Goal: Information Seeking & Learning: Understand process/instructions

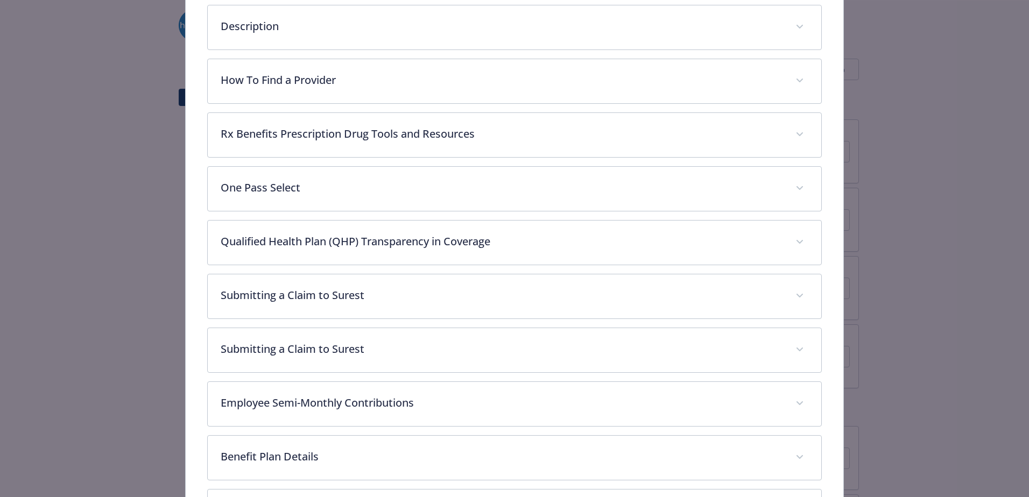
scroll to position [409, 0]
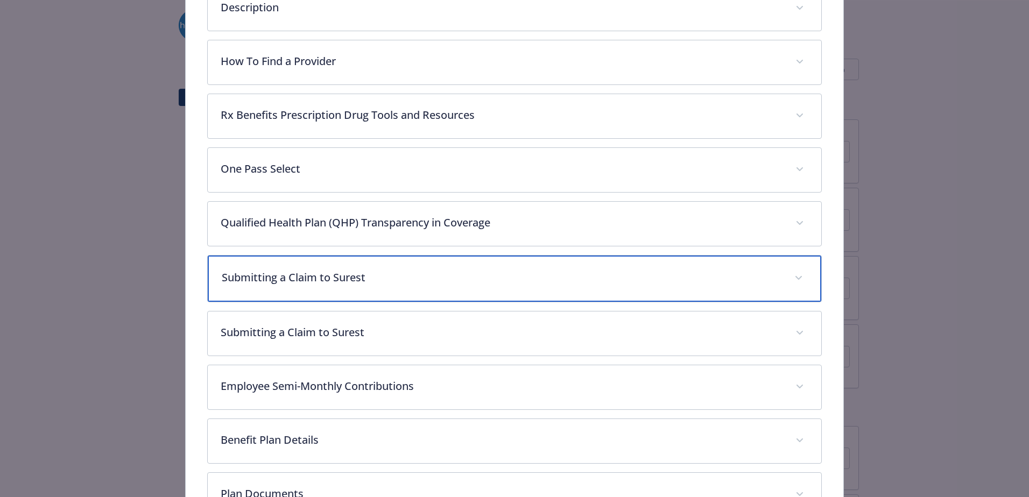
click at [796, 276] on span "details for plan Medical - Surest Core EPO - Medical EPO" at bounding box center [798, 278] width 17 height 17
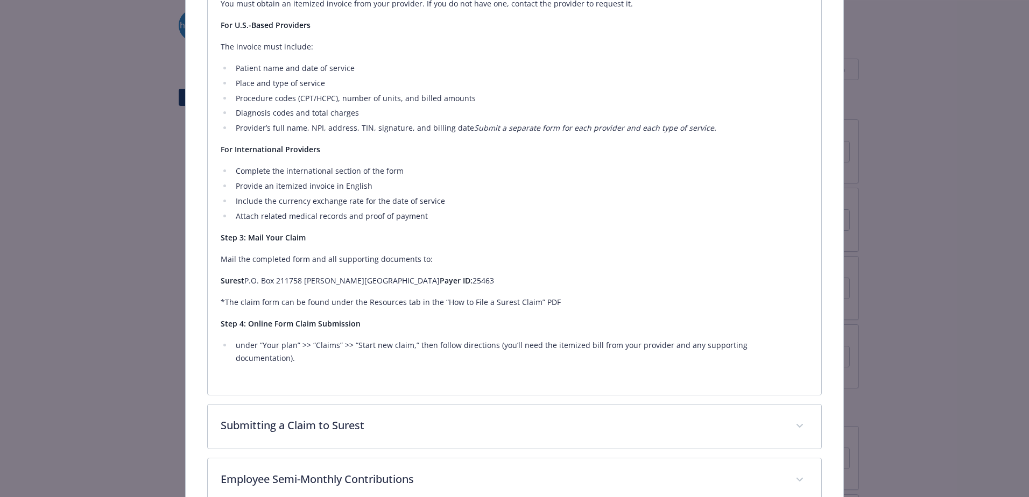
scroll to position [840, 0]
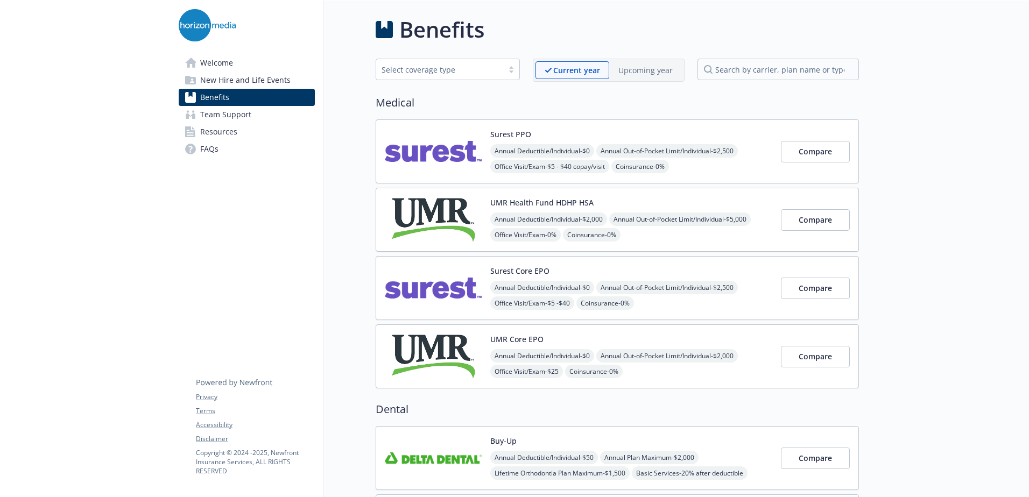
click at [269, 69] on link "Welcome" at bounding box center [247, 62] width 136 height 17
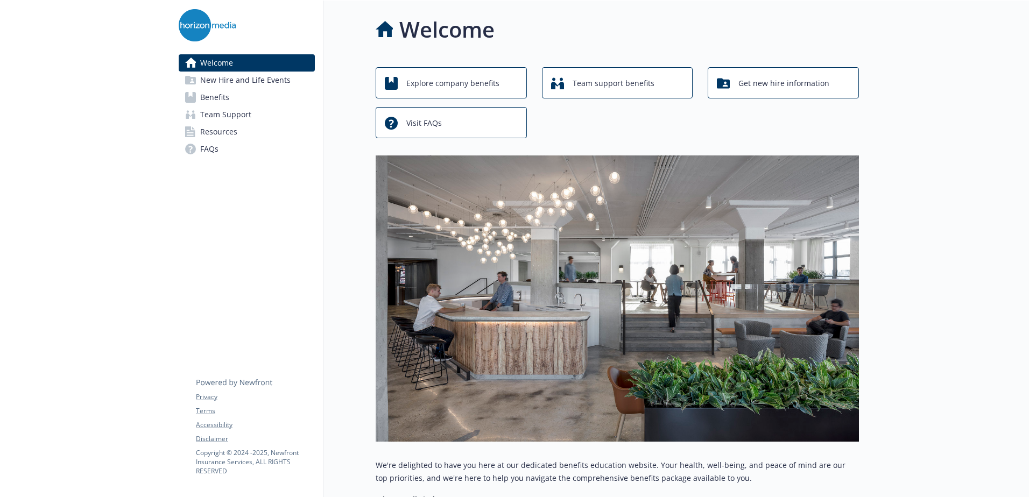
click at [258, 85] on span "New Hire and Life Events" at bounding box center [245, 80] width 90 height 17
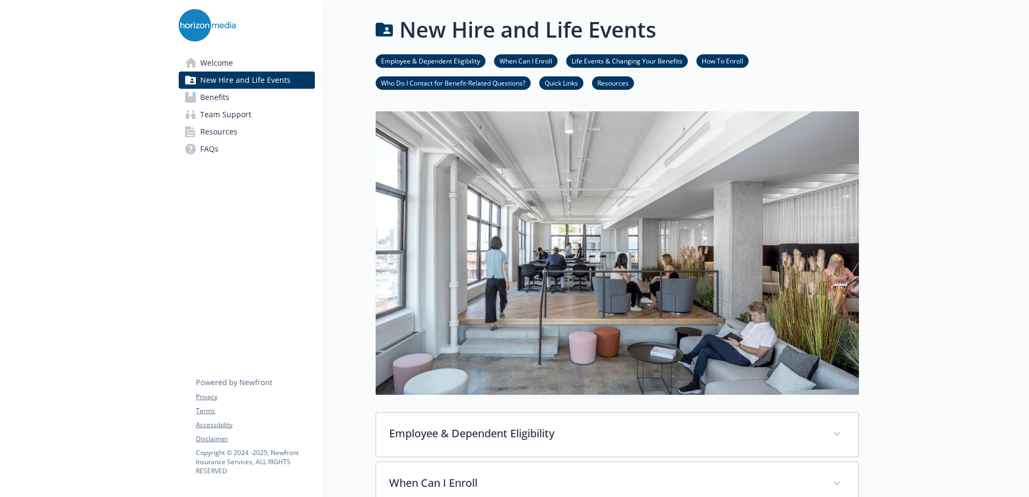
click at [253, 102] on link "Benefits" at bounding box center [247, 97] width 136 height 17
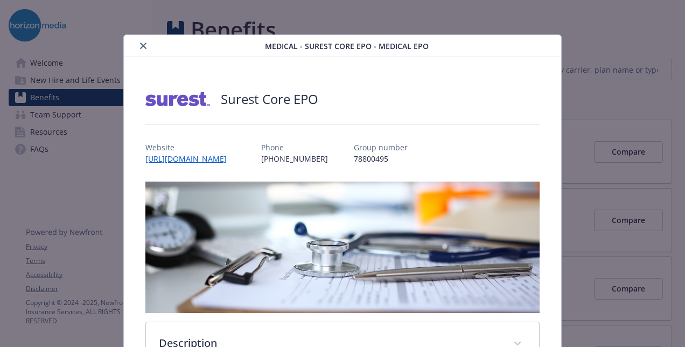
scroll to position [32, 0]
